Goal: Navigation & Orientation: Find specific page/section

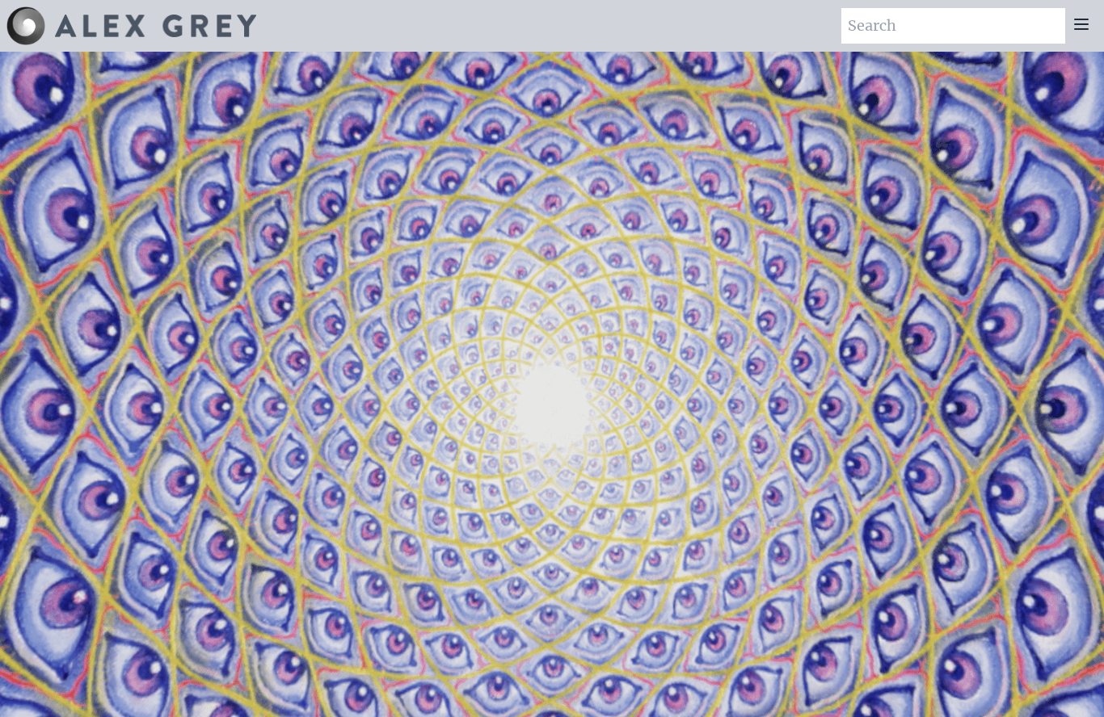
click at [1085, 32] on icon at bounding box center [1080, 24] width 19 height 19
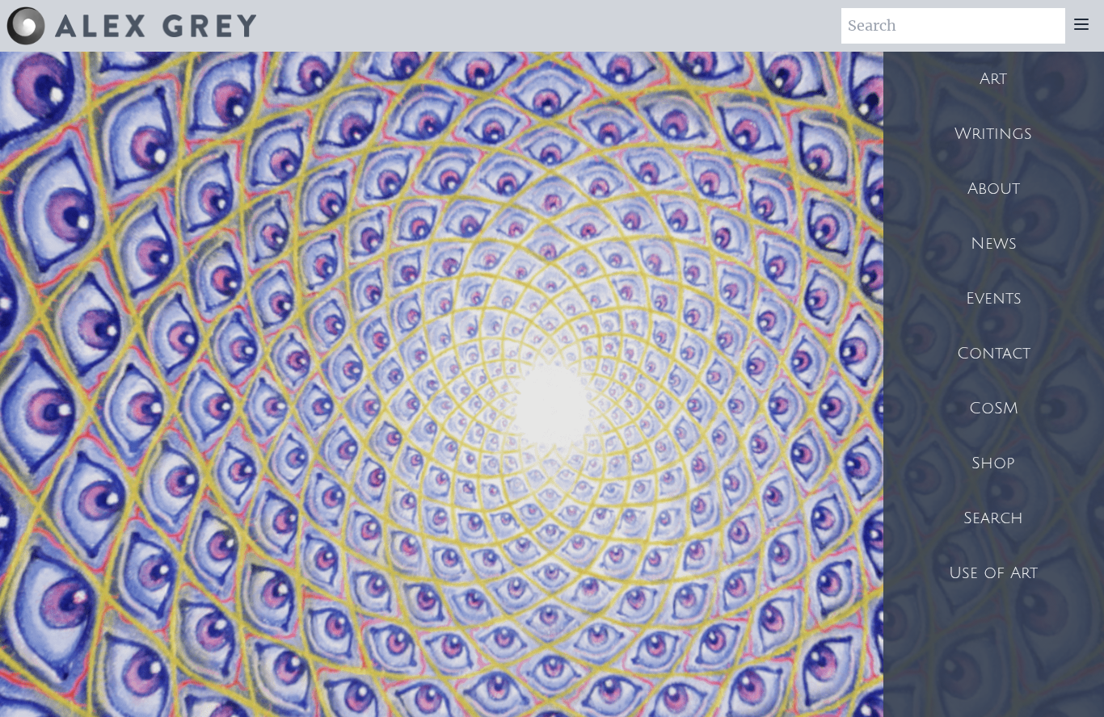
click at [1002, 84] on div "Art" at bounding box center [993, 79] width 221 height 55
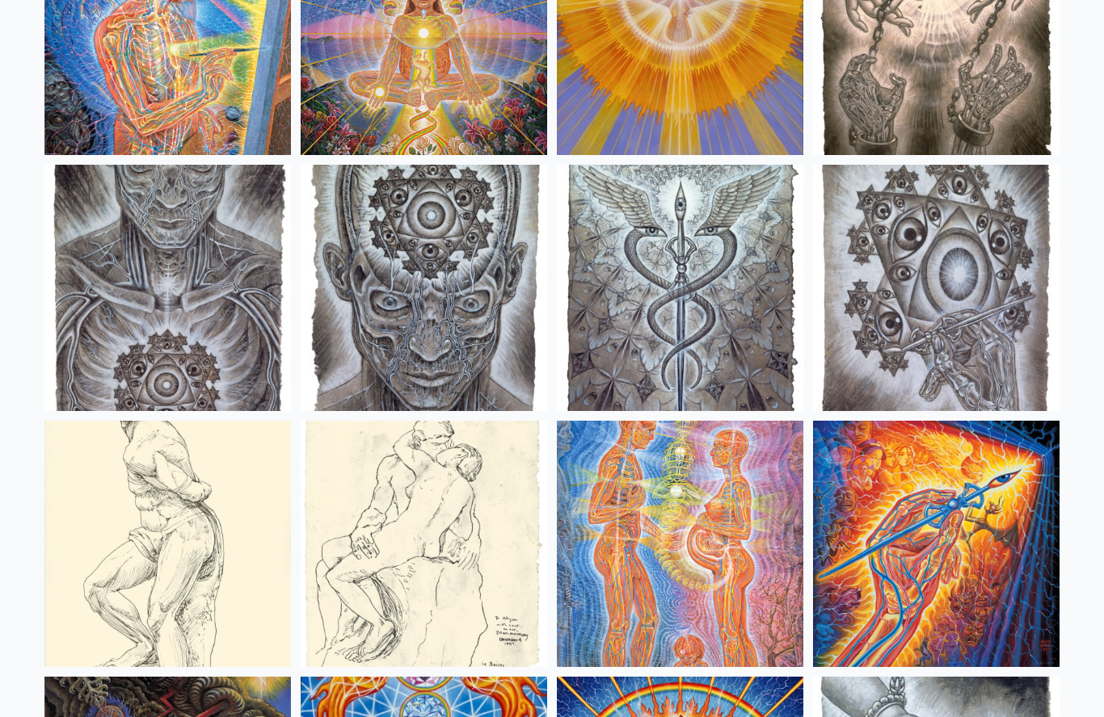
scroll to position [12054, 0]
click at [1033, 409] on img at bounding box center [936, 288] width 246 height 246
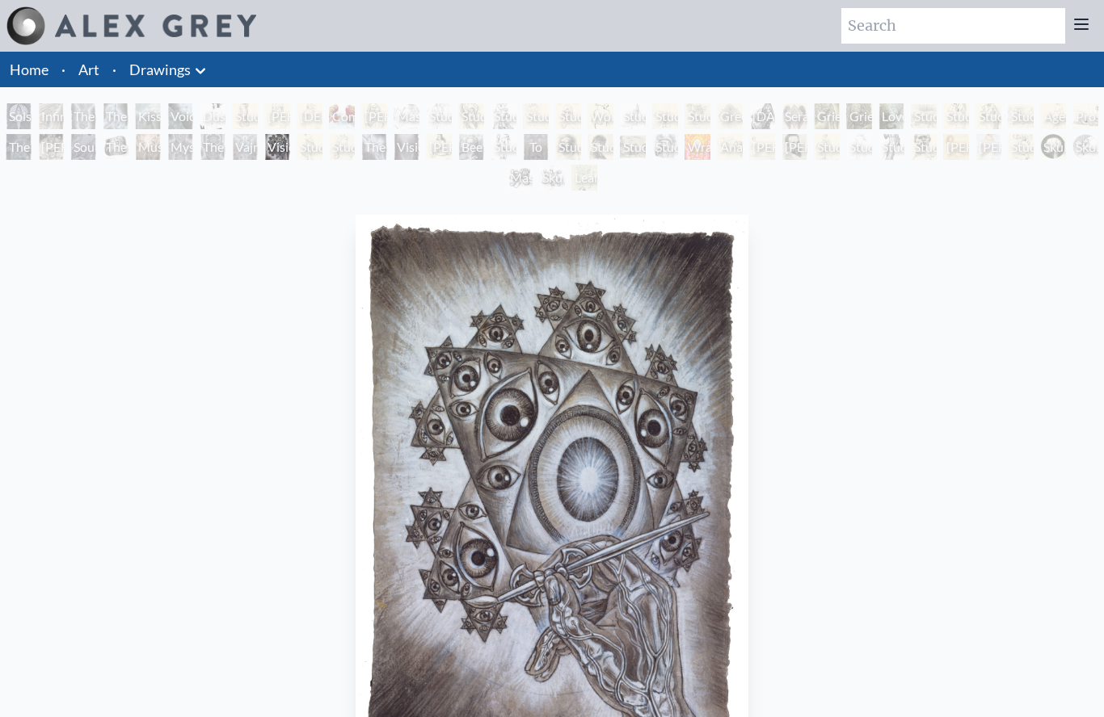
click at [1072, 33] on icon at bounding box center [1080, 24] width 19 height 19
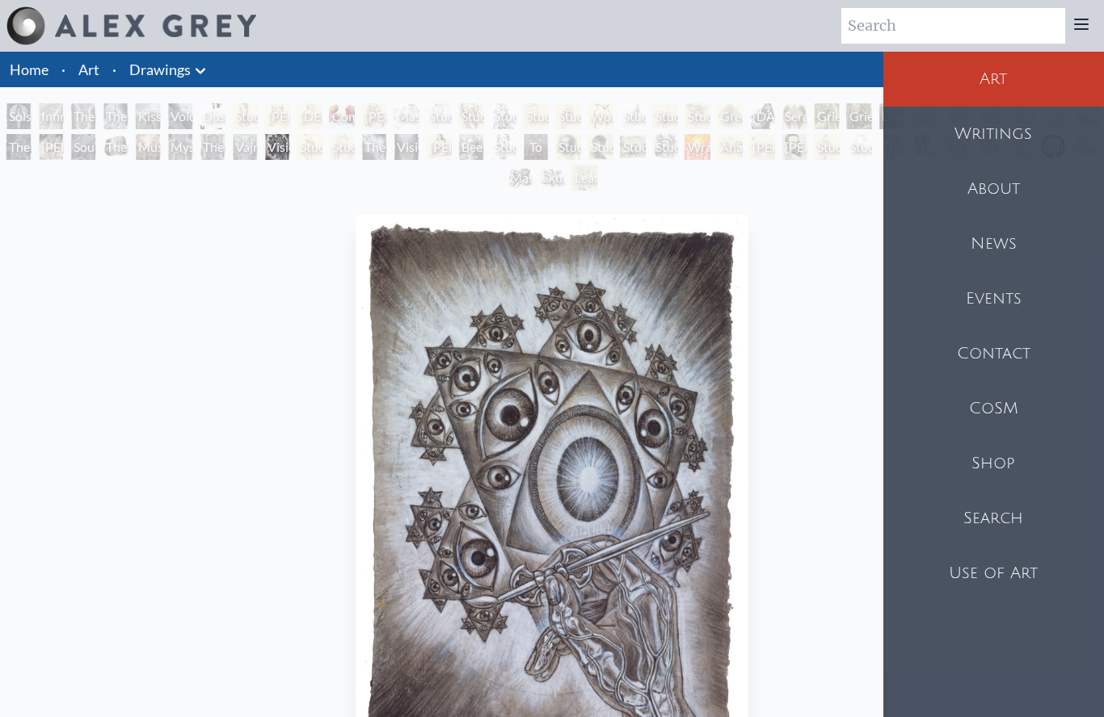
click at [1006, 191] on div "About" at bounding box center [993, 189] width 221 height 55
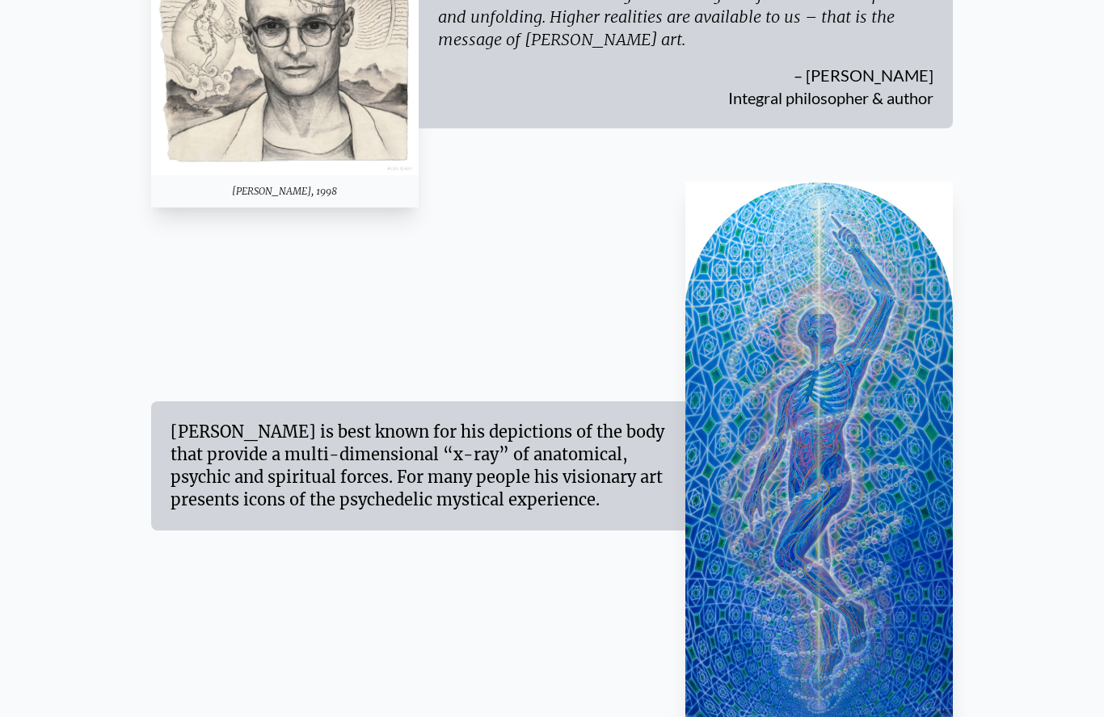
scroll to position [751, 0]
